Goal: Ask a question: Seek information or help from site administrators or community

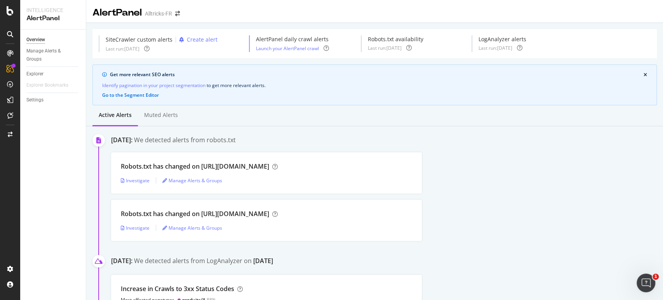
click at [377, 17] on div "AlertPanel Alltricks-FR" at bounding box center [374, 9] width 577 height 19
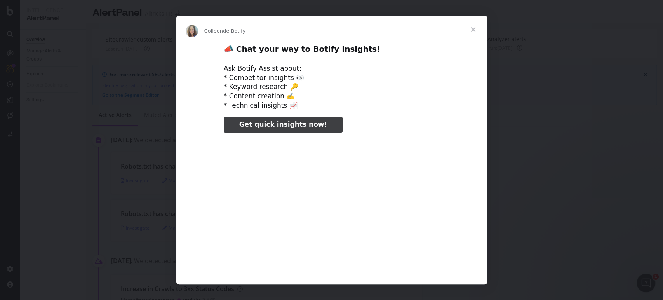
type input "52114"
click at [475, 29] on span "Fermer" at bounding box center [473, 30] width 28 height 28
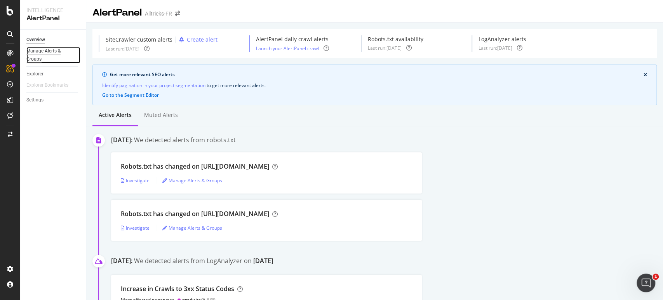
click at [50, 54] on div "Manage Alerts & Groups" at bounding box center [49, 55] width 47 height 16
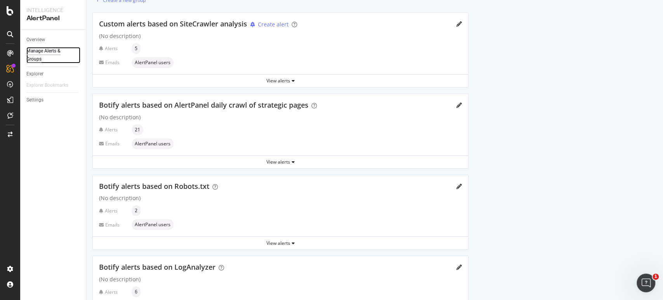
scroll to position [78, 0]
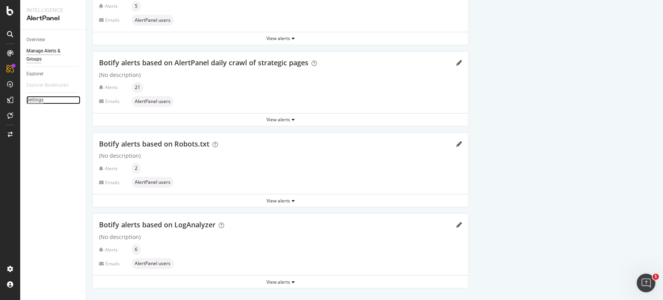
click at [42, 102] on div "Settings" at bounding box center [34, 100] width 17 height 8
select select "01"
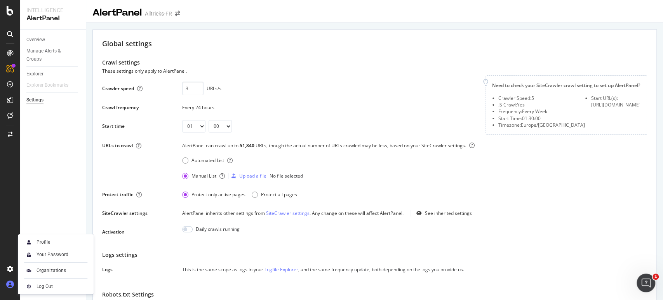
click at [10, 289] on div at bounding box center [10, 284] width 19 height 12
click at [7, 284] on icon at bounding box center [10, 284] width 8 height 8
click at [12, 264] on div at bounding box center [10, 269] width 19 height 12
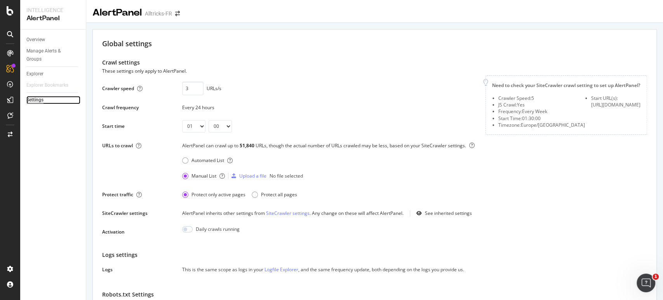
click at [36, 103] on div "Settings" at bounding box center [34, 100] width 17 height 8
select select "01"
click at [37, 39] on div "Overview" at bounding box center [35, 40] width 19 height 8
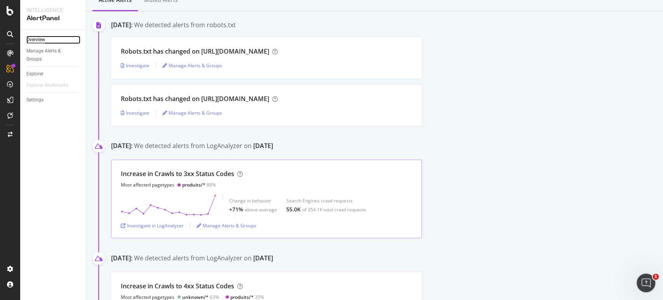
scroll to position [259, 0]
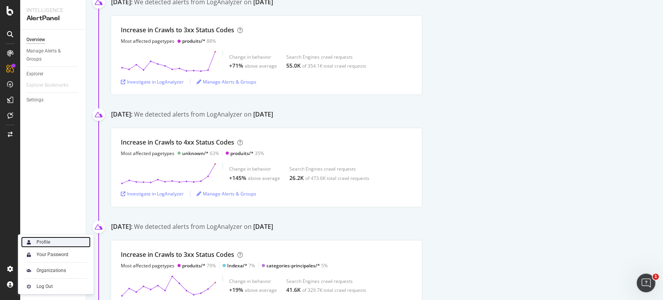
click at [44, 243] on div "Profile" at bounding box center [44, 242] width 14 height 6
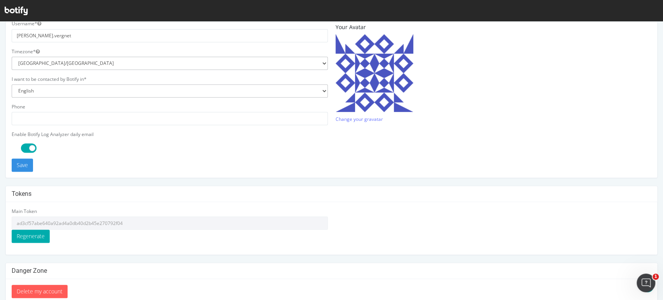
scroll to position [209, 0]
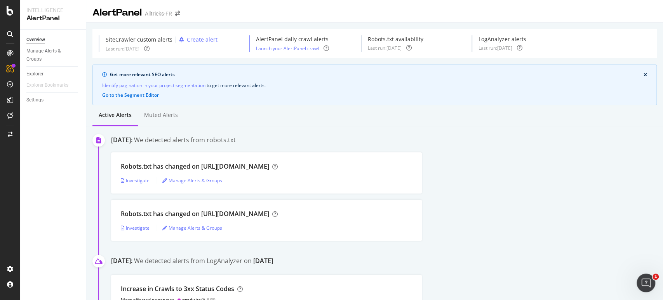
click at [643, 73] on icon "close banner" at bounding box center [644, 75] width 3 height 5
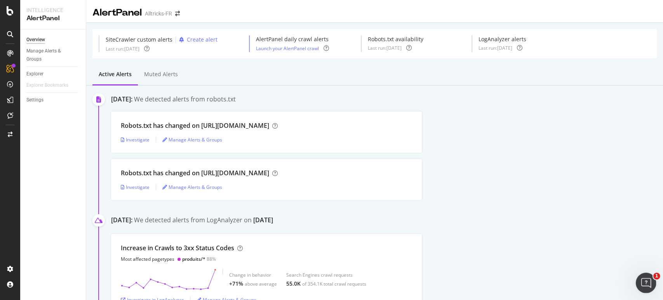
click at [643, 281] on icon "Ouvrir le Messenger Intercom" at bounding box center [644, 281] width 13 height 13
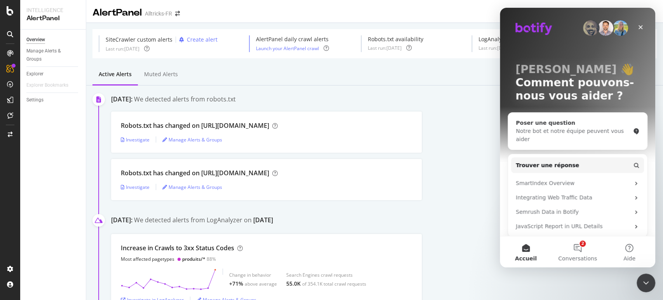
click at [561, 130] on div "Notre bot et notre équipe peuvent vous aider" at bounding box center [573, 135] width 114 height 16
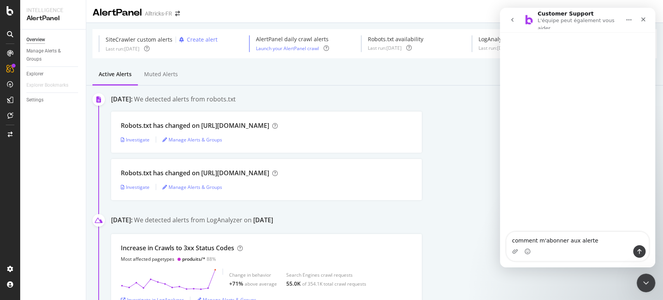
type textarea "comment m'abonner aux alertes"
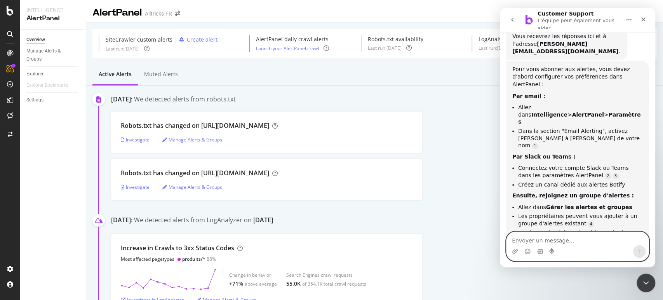
scroll to position [68, 0]
